Goal: Task Accomplishment & Management: Use online tool/utility

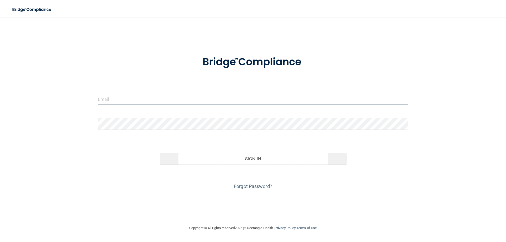
type input "[EMAIL_ADDRESS][DOMAIN_NAME]"
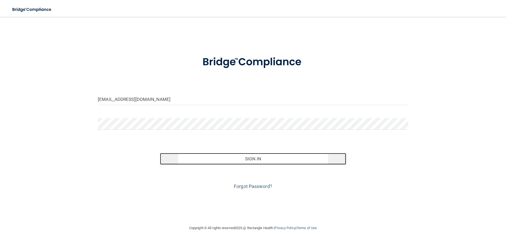
click at [243, 160] on button "Sign In" at bounding box center [253, 159] width 186 height 12
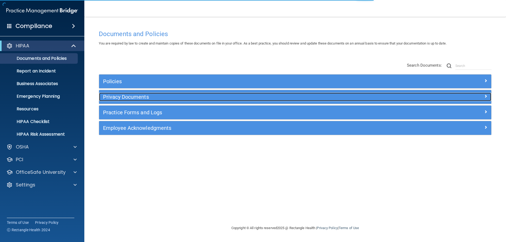
click at [113, 97] on h5 "Privacy Documents" at bounding box center [246, 97] width 286 height 6
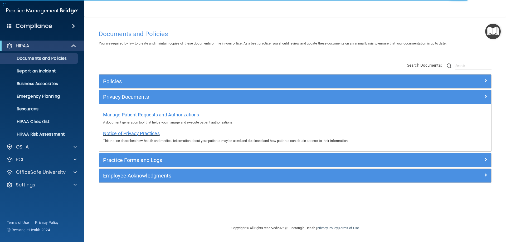
click at [120, 135] on span "Notice of Privacy Practices" at bounding box center [131, 134] width 57 height 6
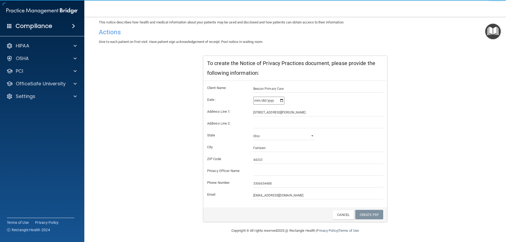
scroll to position [50, 0]
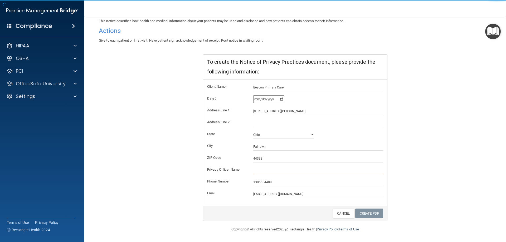
click at [256, 172] on input "text" at bounding box center [318, 170] width 130 height 8
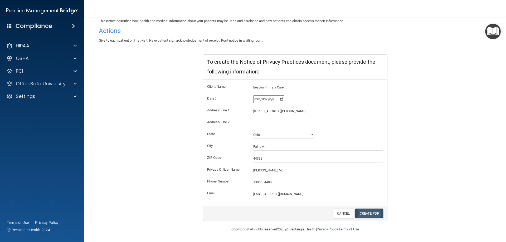
type input "[PERSON_NAME], MD"
click at [364, 214] on link "Create PDF" at bounding box center [369, 214] width 28 height 10
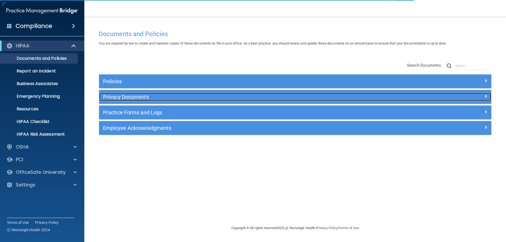
click at [128, 98] on h5 "Privacy Documents" at bounding box center [246, 97] width 286 height 6
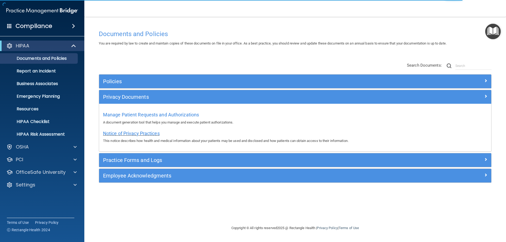
click at [129, 135] on span "Notice of Privacy Practices" at bounding box center [131, 134] width 57 height 6
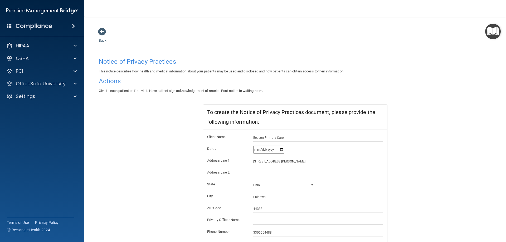
scroll to position [50, 0]
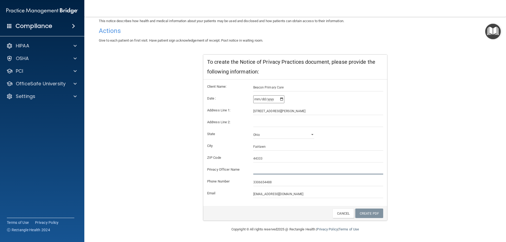
click at [268, 172] on input "text" at bounding box center [318, 170] width 130 height 8
type input "[PERSON_NAME], MD"
click at [372, 213] on link "Create PDF" at bounding box center [369, 214] width 28 height 10
